Goal: Navigation & Orientation: Find specific page/section

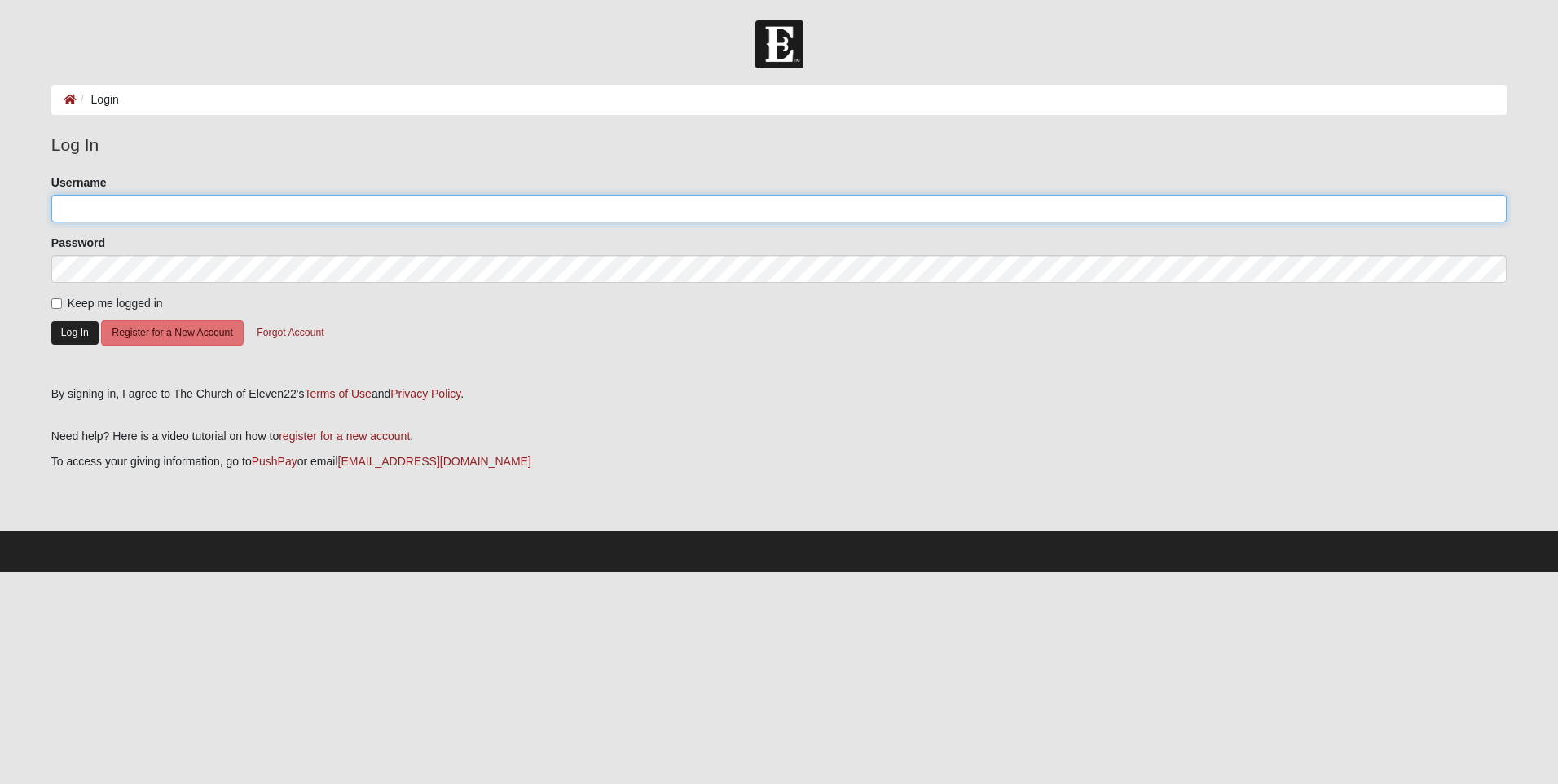
type input "[EMAIL_ADDRESS][DOMAIN_NAME]"
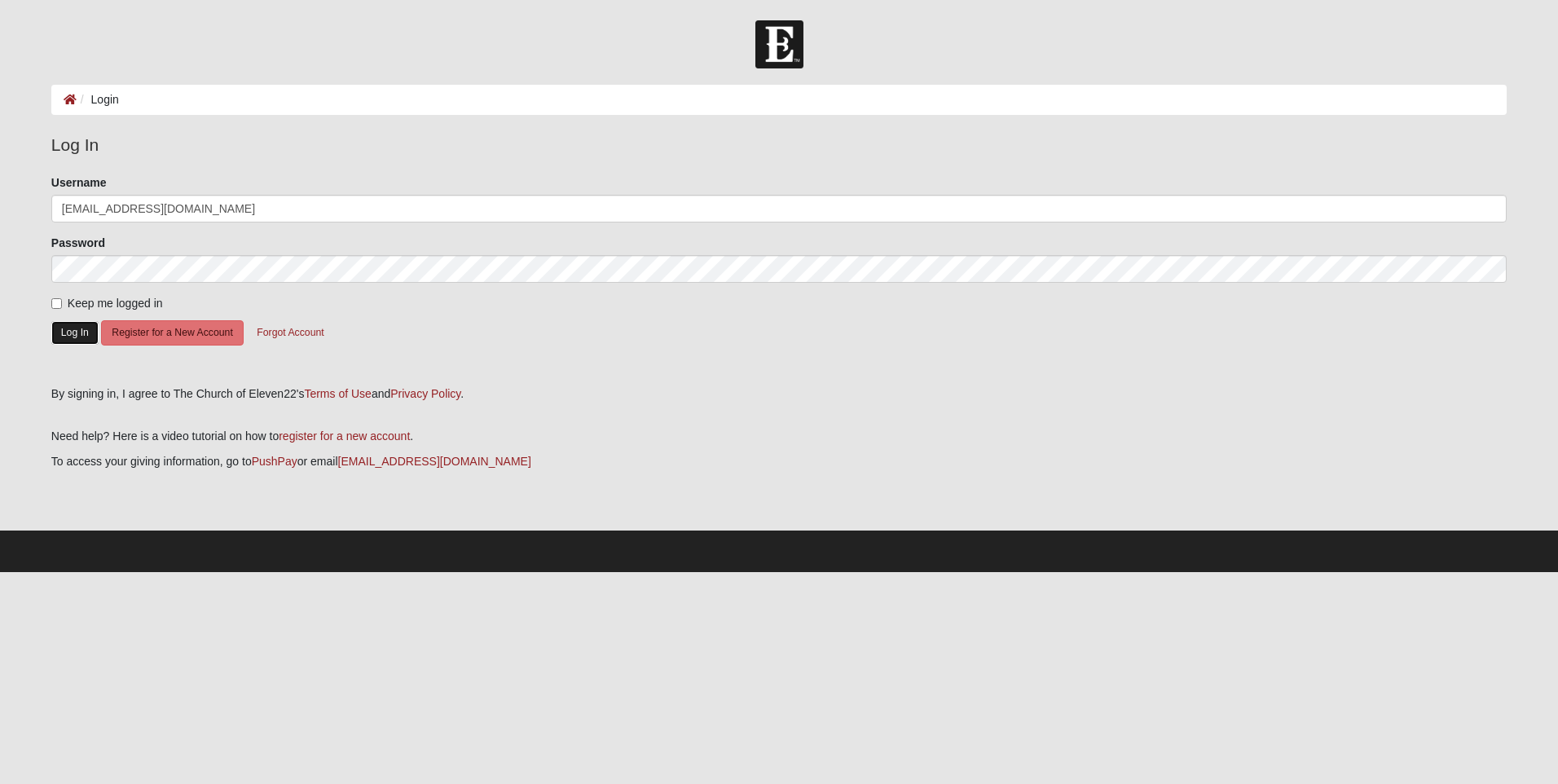
click at [79, 340] on button "Log In" at bounding box center [75, 332] width 47 height 24
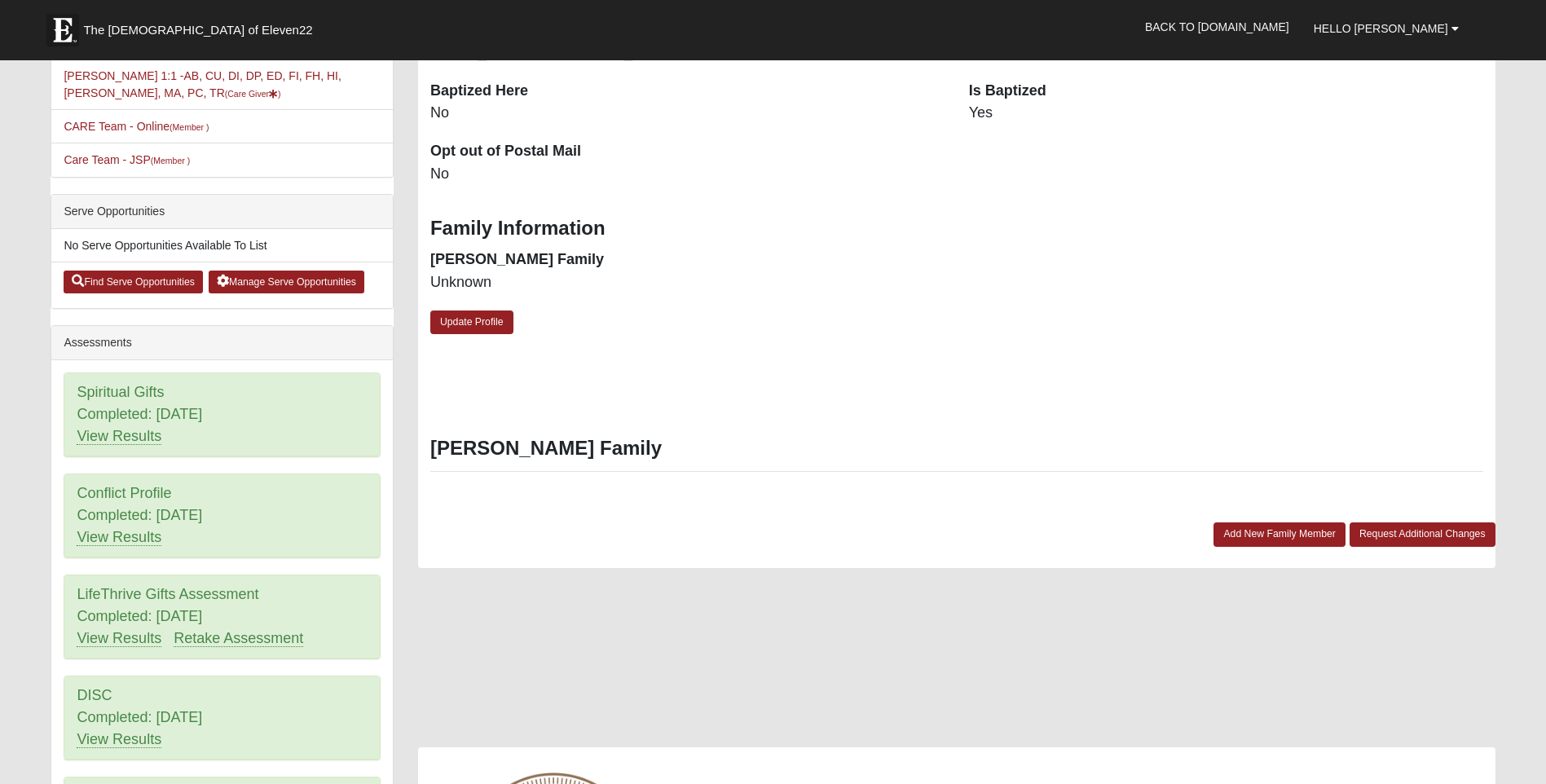
scroll to position [318, 0]
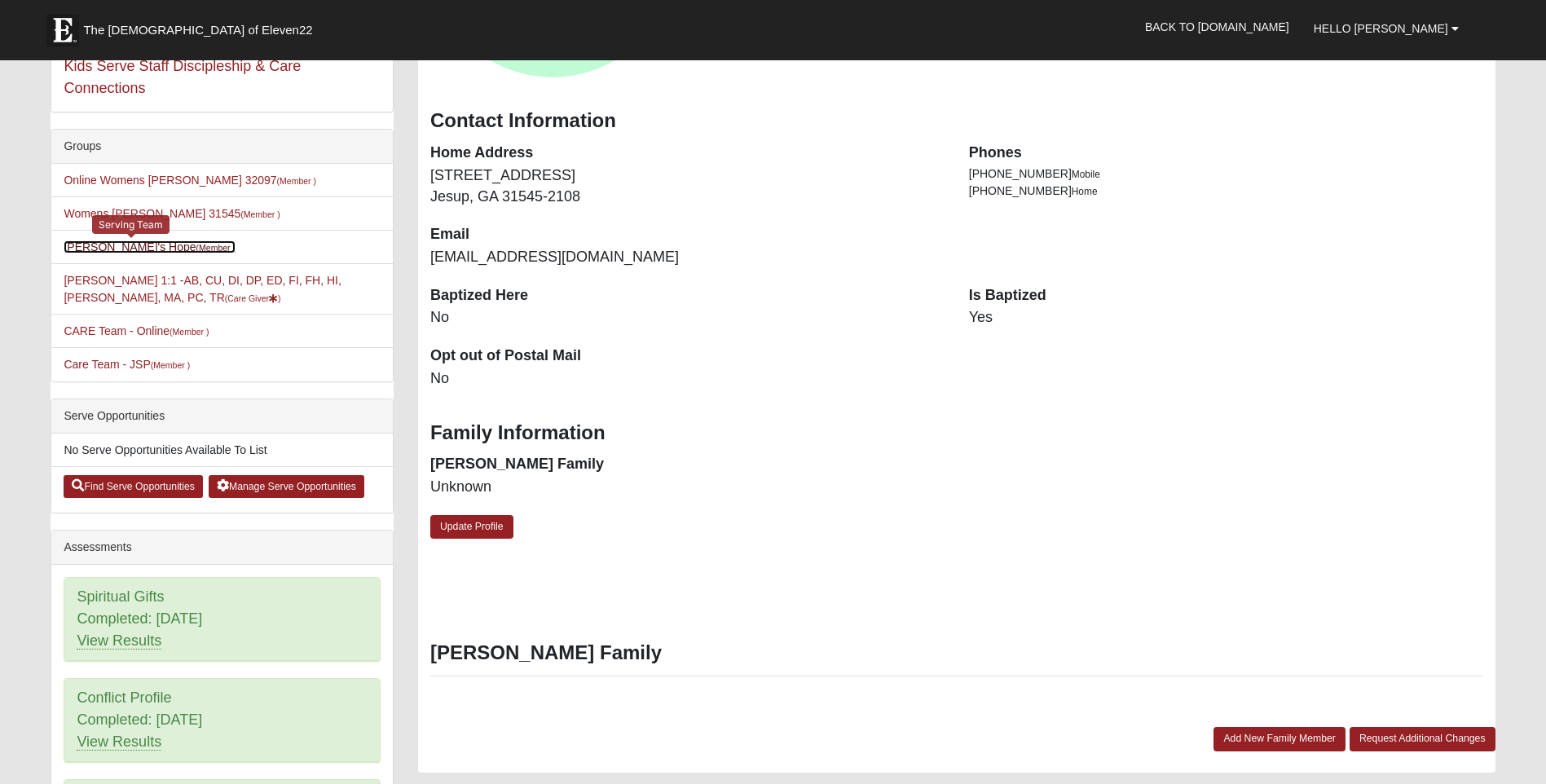
click at [196, 250] on small "(Member )" at bounding box center [216, 247] width 39 height 10
click at [145, 332] on link "CARE Team - Online (Member )" at bounding box center [136, 331] width 145 height 13
click at [145, 327] on link "CARE Team - Online (Member )" at bounding box center [136, 331] width 145 height 13
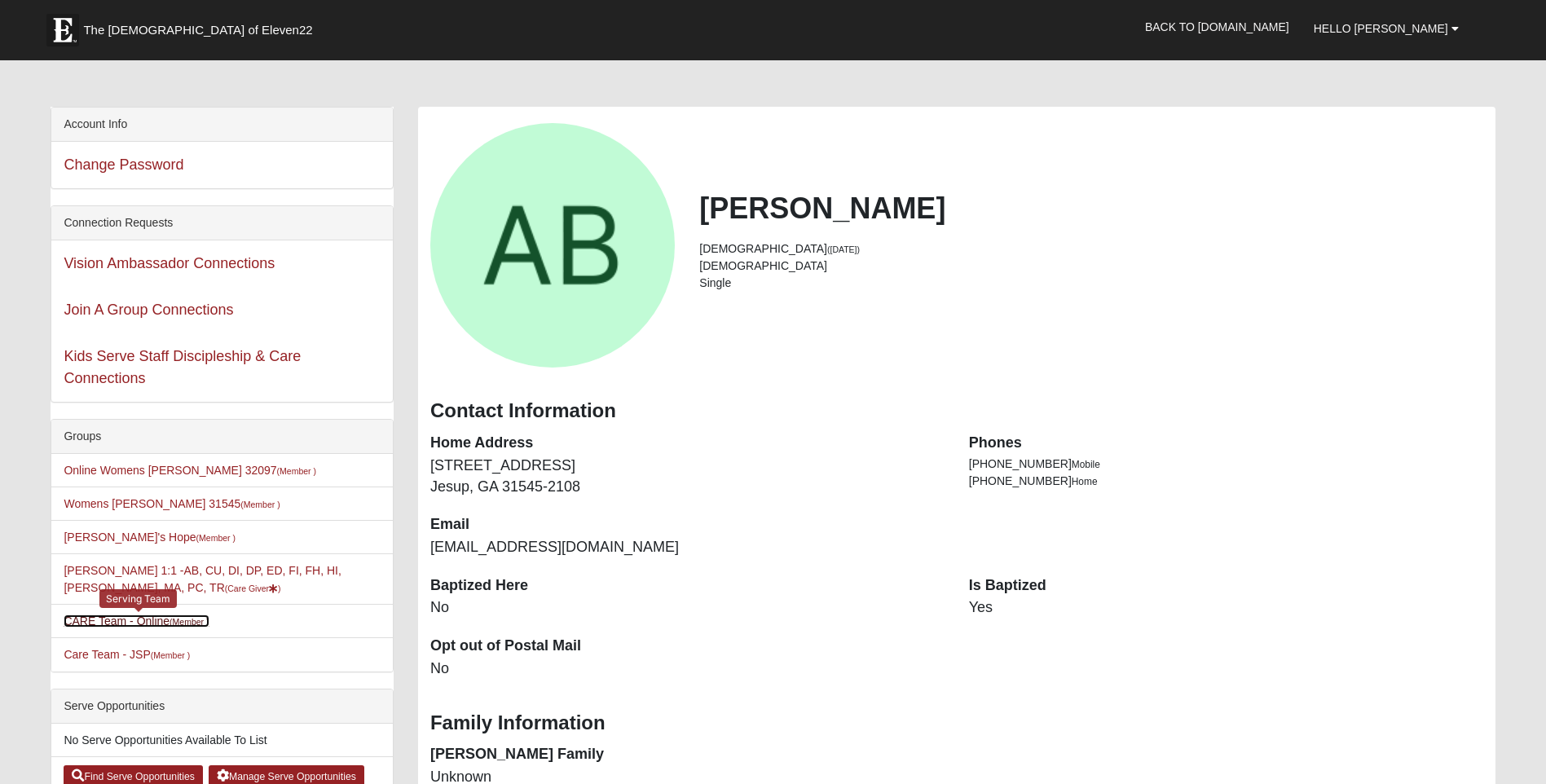
scroll to position [0, 0]
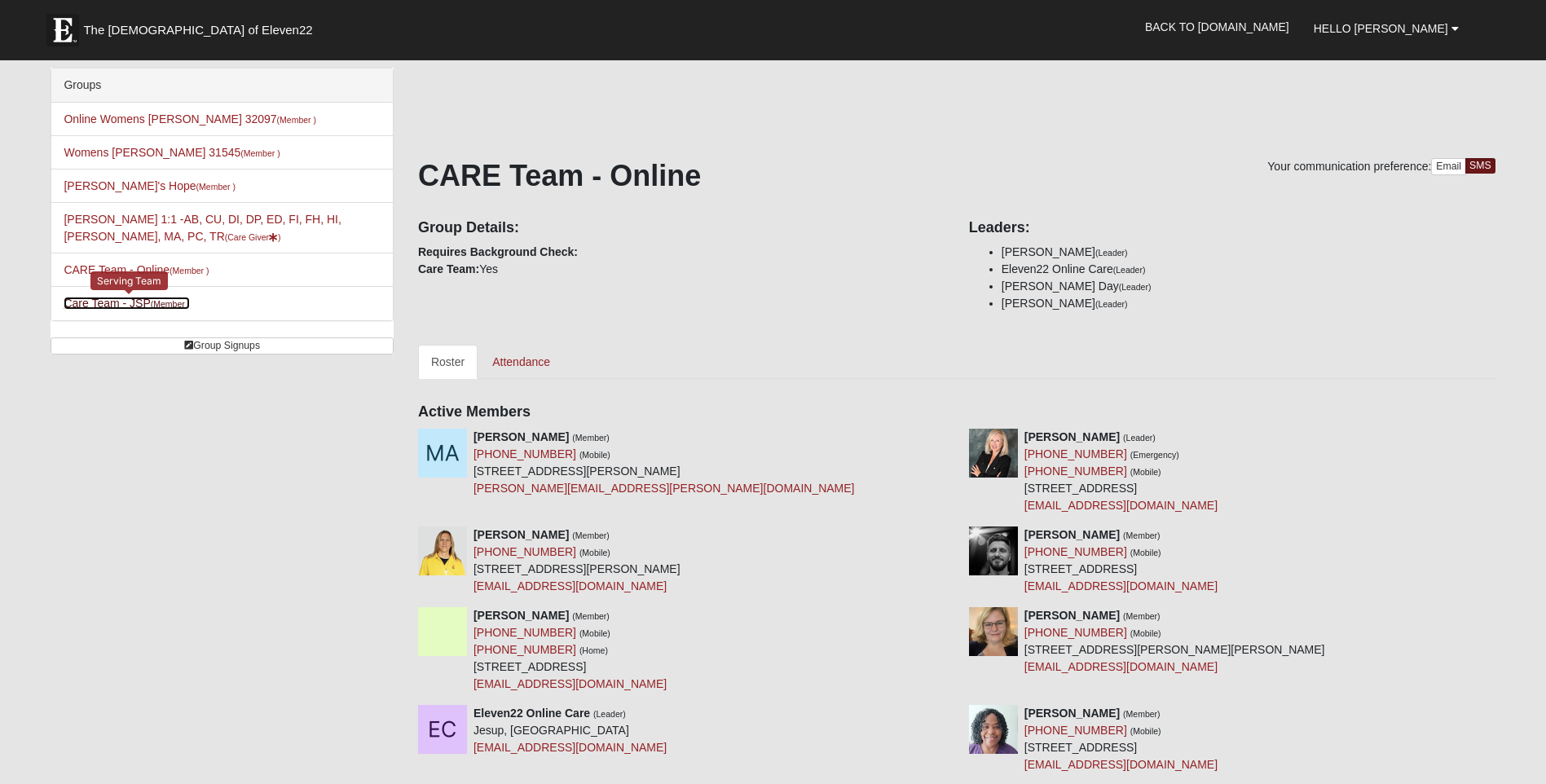
click at [136, 301] on link "Care Team - JSP (Member )" at bounding box center [127, 303] width 127 height 13
